Goal: Information Seeking & Learning: Learn about a topic

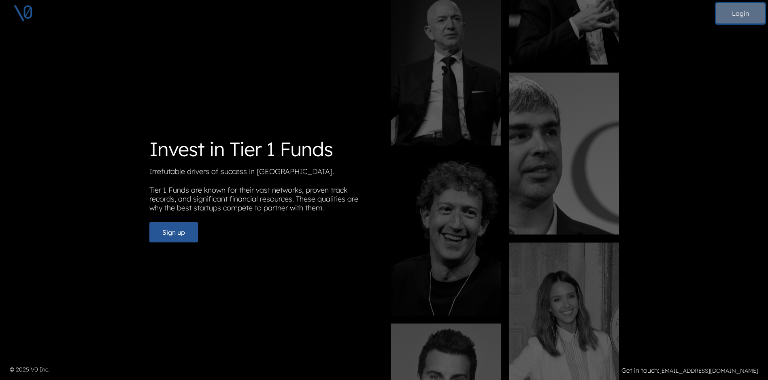
click at [733, 15] on button "Login" at bounding box center [740, 13] width 49 height 20
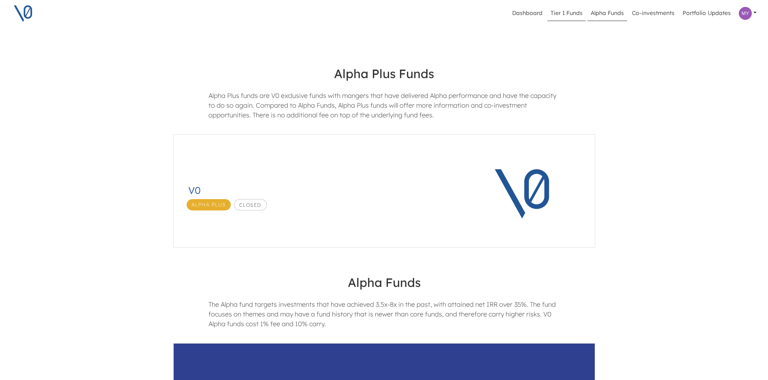
click at [568, 15] on link "Tier 1 Funds" at bounding box center [566, 13] width 38 height 15
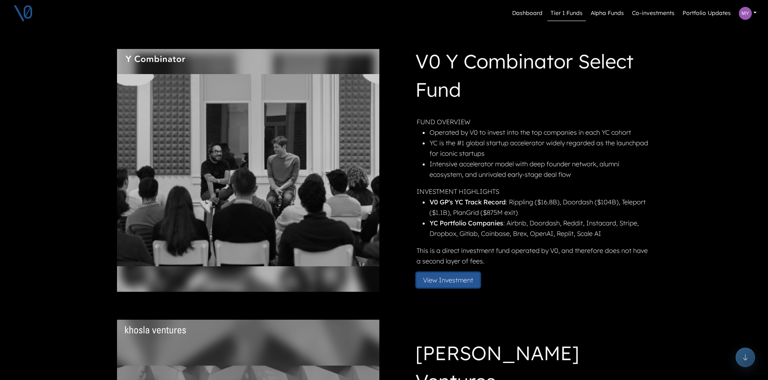
click at [450, 276] on button "View Investment" at bounding box center [447, 280] width 63 height 15
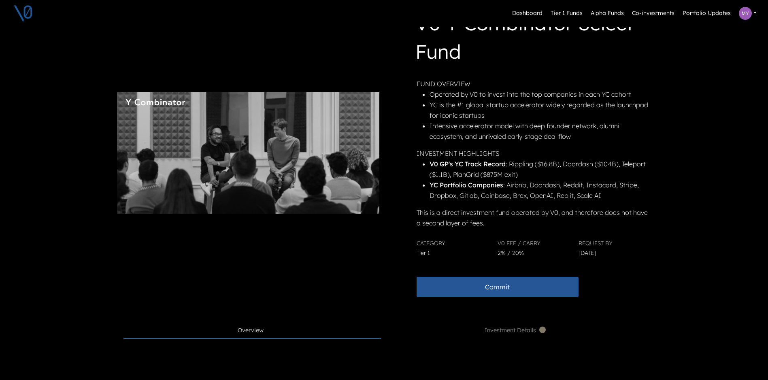
scroll to position [243, 0]
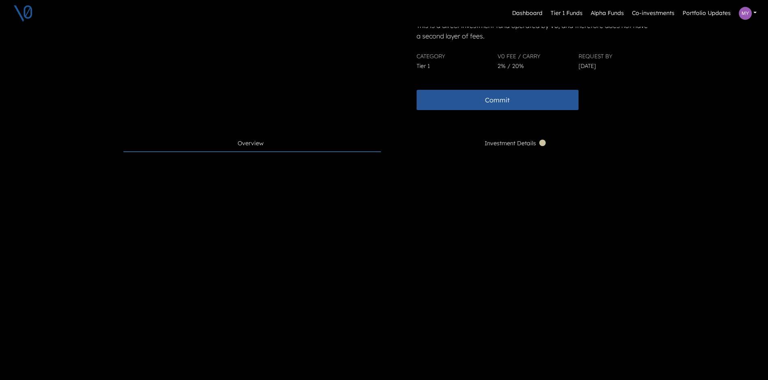
click at [508, 148] on span "Investment Details" at bounding box center [515, 143] width 63 height 9
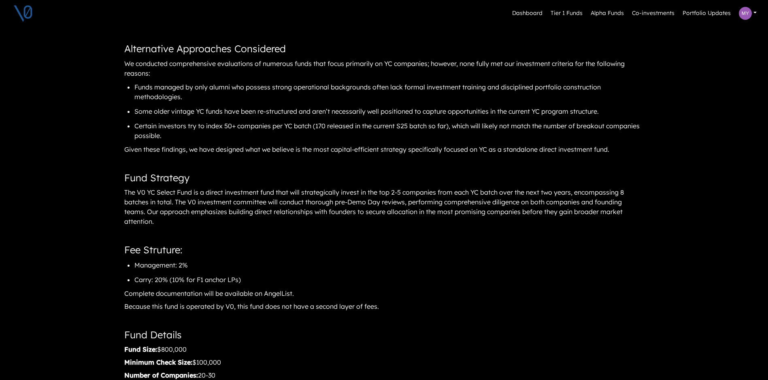
scroll to position [486, 0]
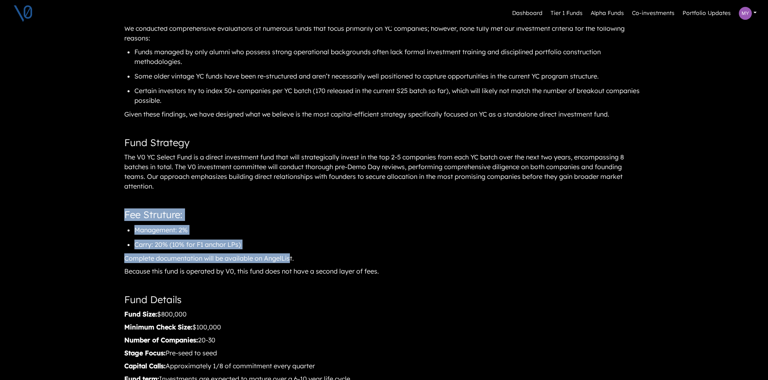
drag, startPoint x: 129, startPoint y: 213, endPoint x: 292, endPoint y: 254, distance: 167.7
click at [292, 254] on article "V0 Y Combinator Select Fund The Opportunity Y Combinator (YC) produces approxim…" at bounding box center [383, 257] width 521 height 694
drag, startPoint x: 291, startPoint y: 254, endPoint x: 248, endPoint y: 221, distance: 54.1
click at [248, 221] on article "V0 Y Combinator Select Fund The Opportunity Y Combinator (YC) produces approxim…" at bounding box center [383, 257] width 521 height 694
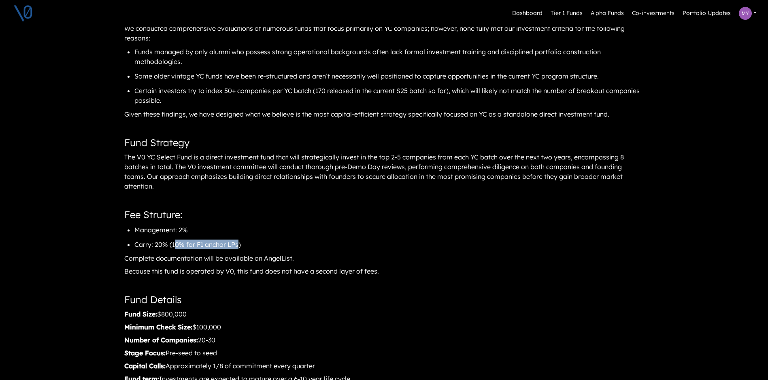
drag, startPoint x: 242, startPoint y: 246, endPoint x: 178, endPoint y: 248, distance: 63.6
click at [178, 248] on li "Carry: 20% (10% for F1 anchor LPs)" at bounding box center [187, 244] width 106 height 15
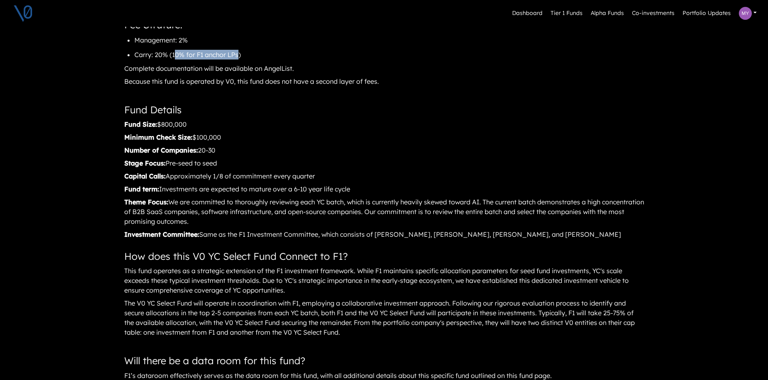
scroll to position [688, 0]
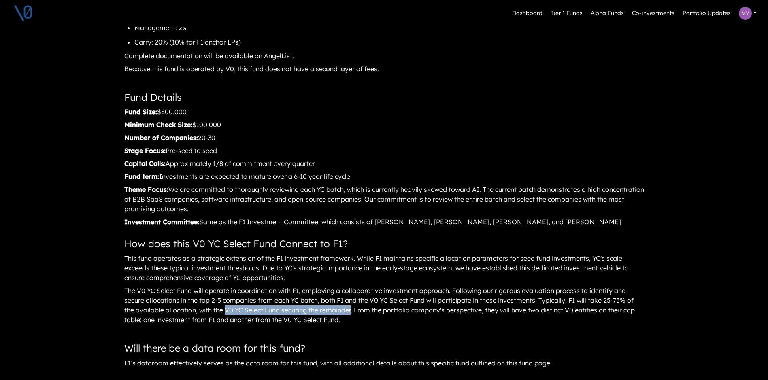
drag, startPoint x: 228, startPoint y: 310, endPoint x: 355, endPoint y: 310, distance: 127.4
click at [355, 310] on div "The V0 YC Select Fund will operate in coordination with F1, employing a collabo…" at bounding box center [383, 304] width 521 height 41
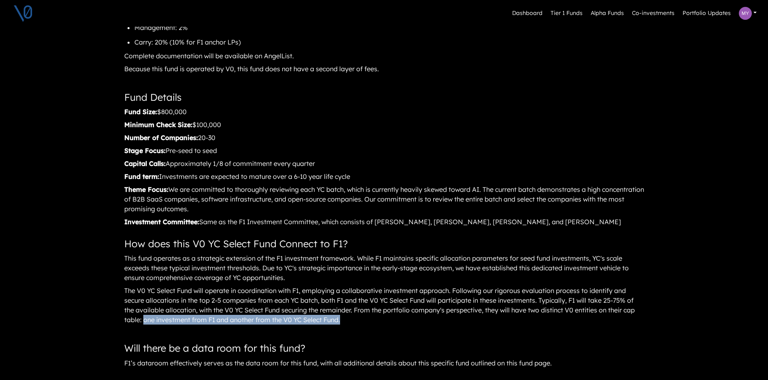
drag, startPoint x: 146, startPoint y: 320, endPoint x: 357, endPoint y: 318, distance: 211.2
click at [357, 318] on div "The V0 YC Select Fund will operate in coordination with F1, employing a collabo…" at bounding box center [383, 304] width 521 height 41
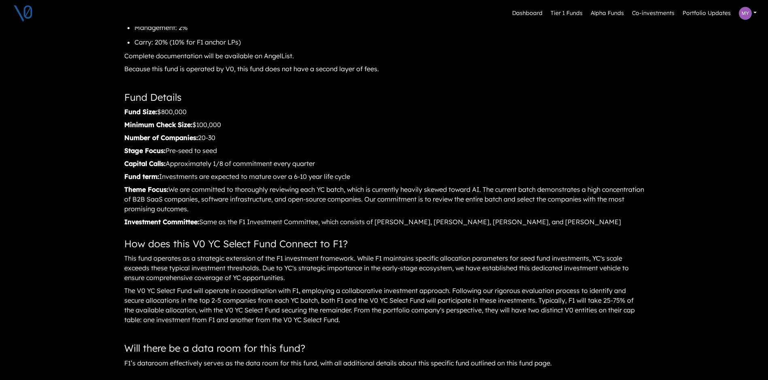
drag, startPoint x: 357, startPoint y: 318, endPoint x: 318, endPoint y: 336, distance: 42.7
click at [318, 336] on article "V0 Y Combinator Select Fund The Opportunity Y Combinator (YC) produces approxim…" at bounding box center [383, 54] width 521 height 694
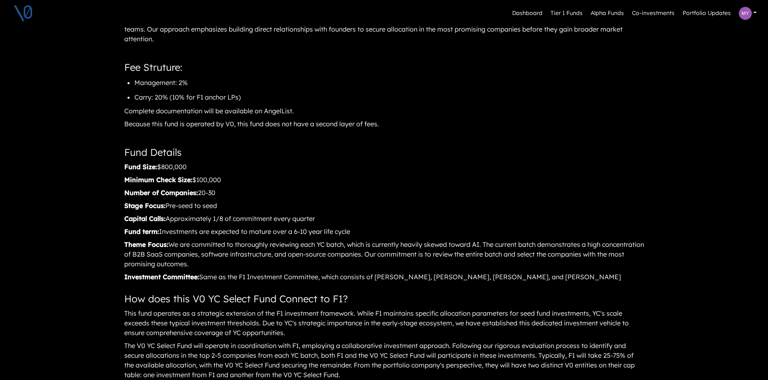
scroll to position [509, 0]
